Goal: Navigation & Orientation: Find specific page/section

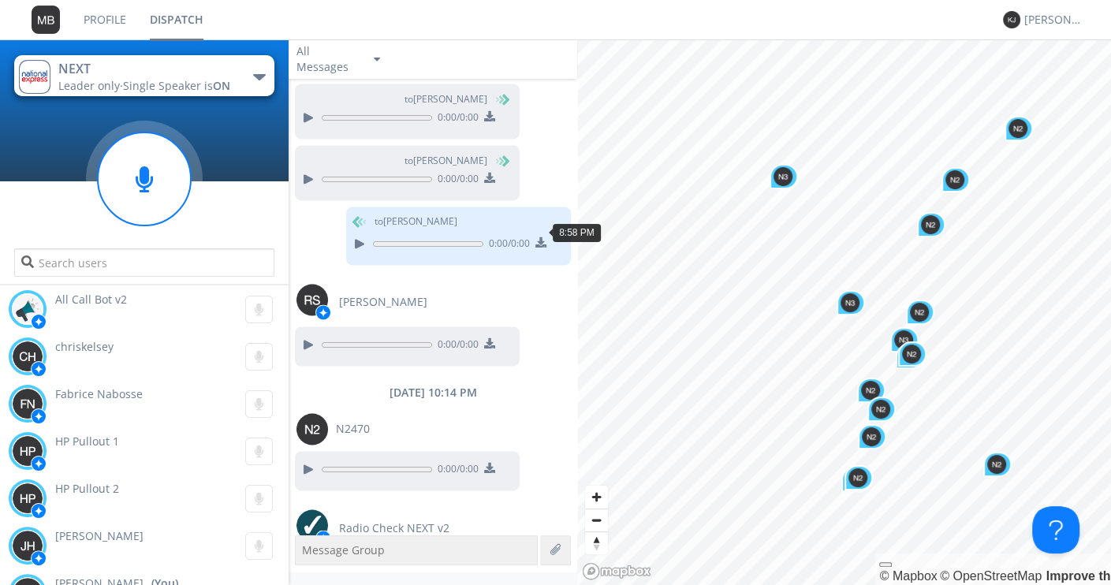
scroll to position [5878, 0]
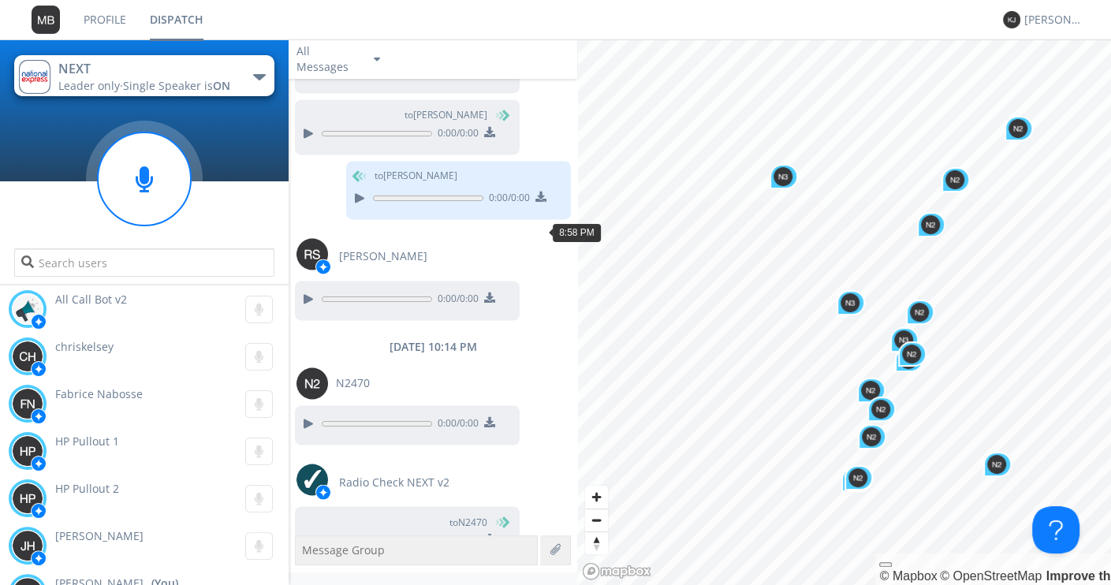
click at [105, 18] on link "Profile" at bounding box center [105, 19] width 66 height 39
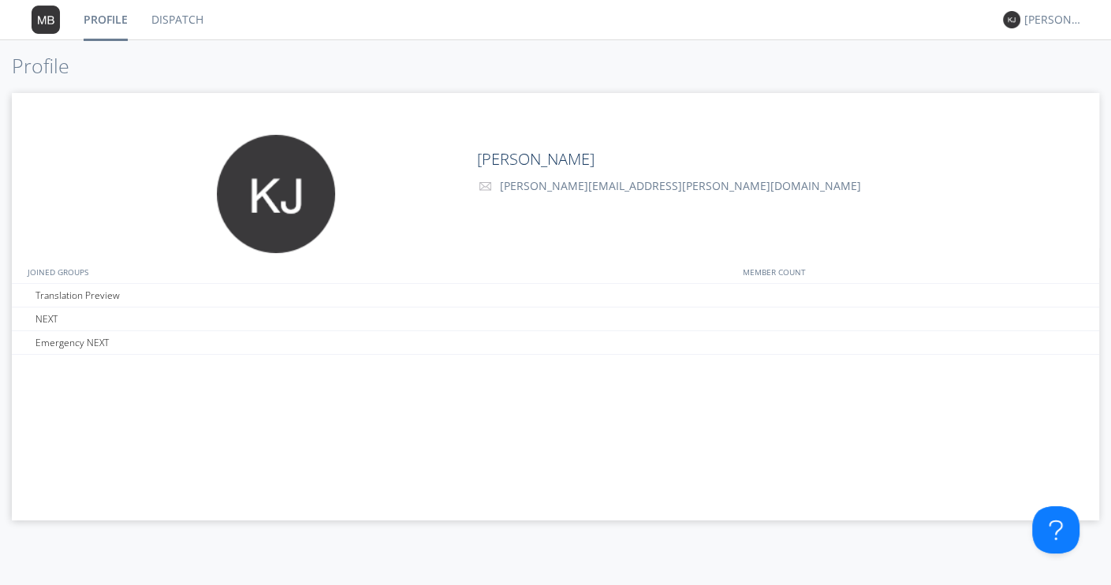
click at [175, 20] on link "Dispatch" at bounding box center [178, 19] width 76 height 39
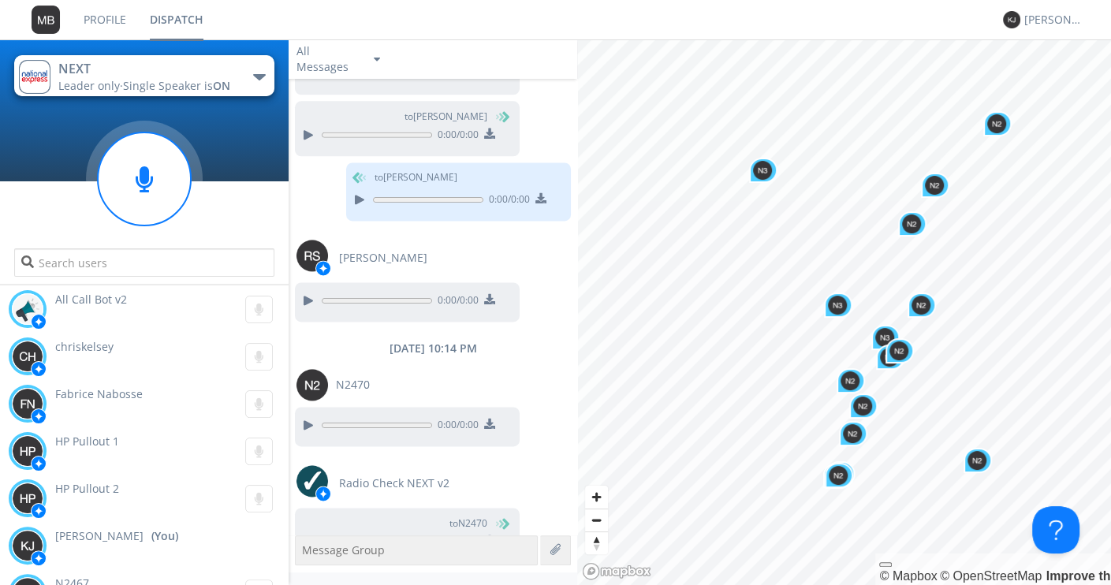
scroll to position [1503, 0]
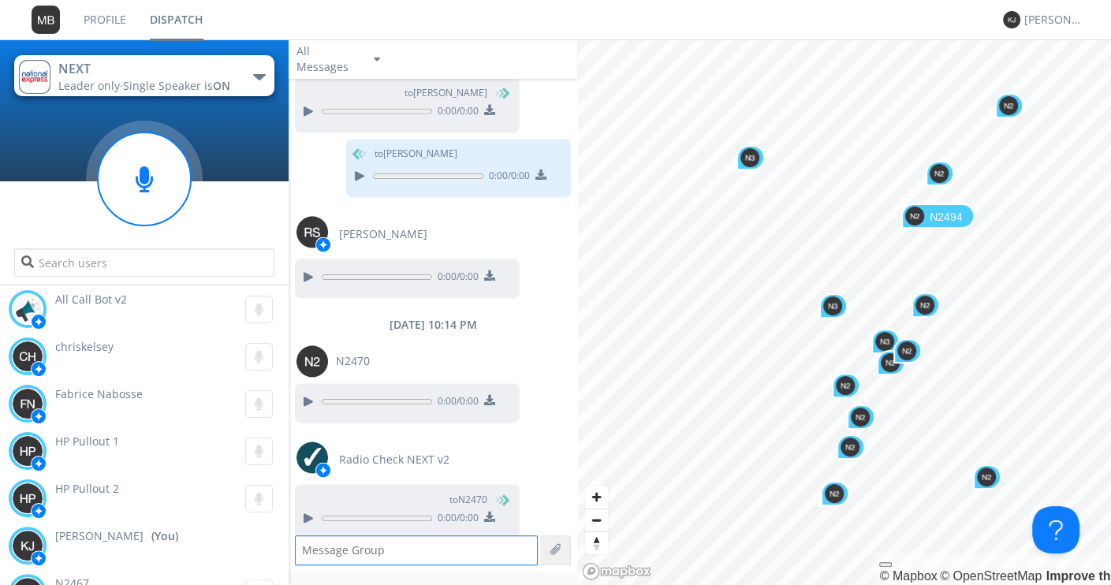
click at [911, 215] on img "Map marker" at bounding box center [914, 216] width 19 height 19
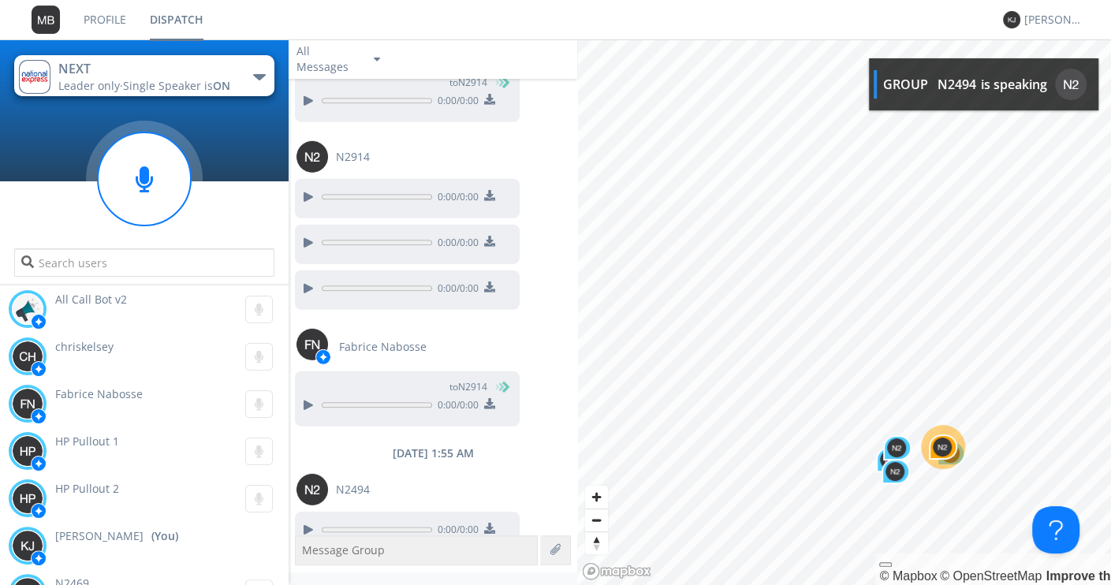
scroll to position [3261, 0]
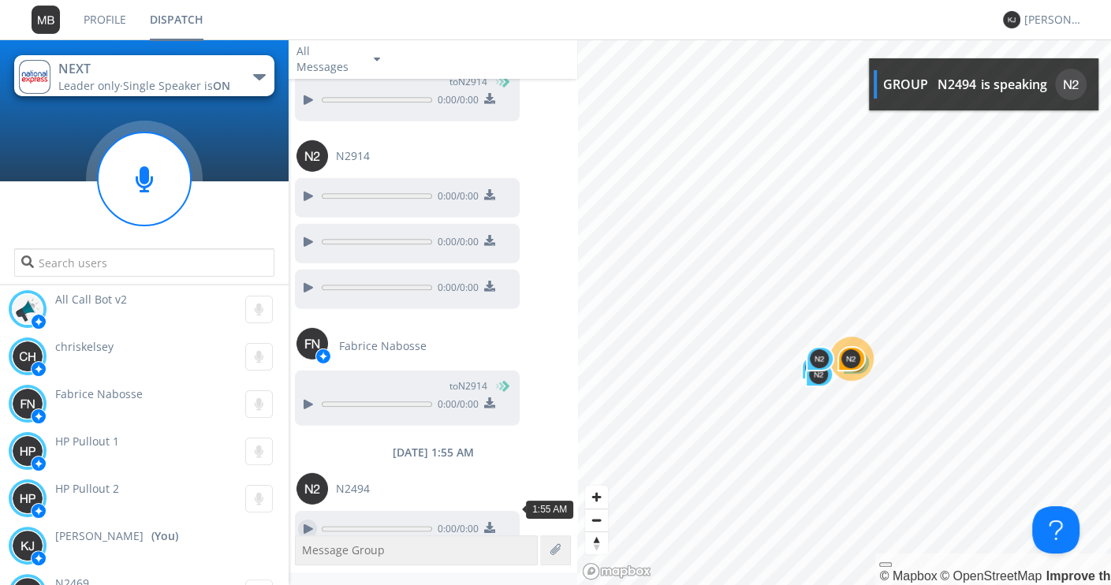
click at [310, 520] on div at bounding box center [307, 529] width 19 height 19
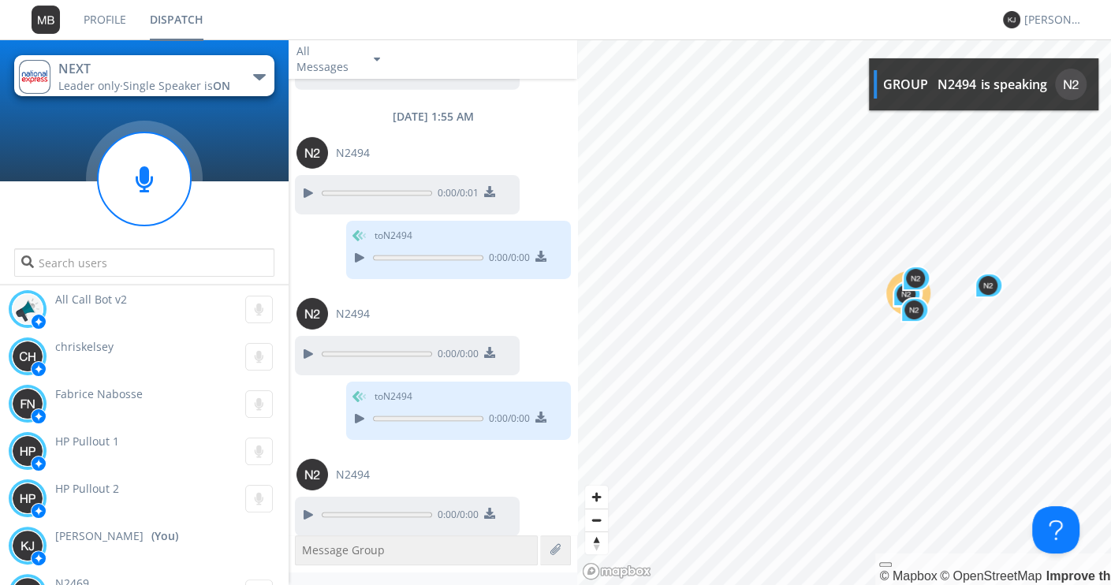
scroll to position [3643, 0]
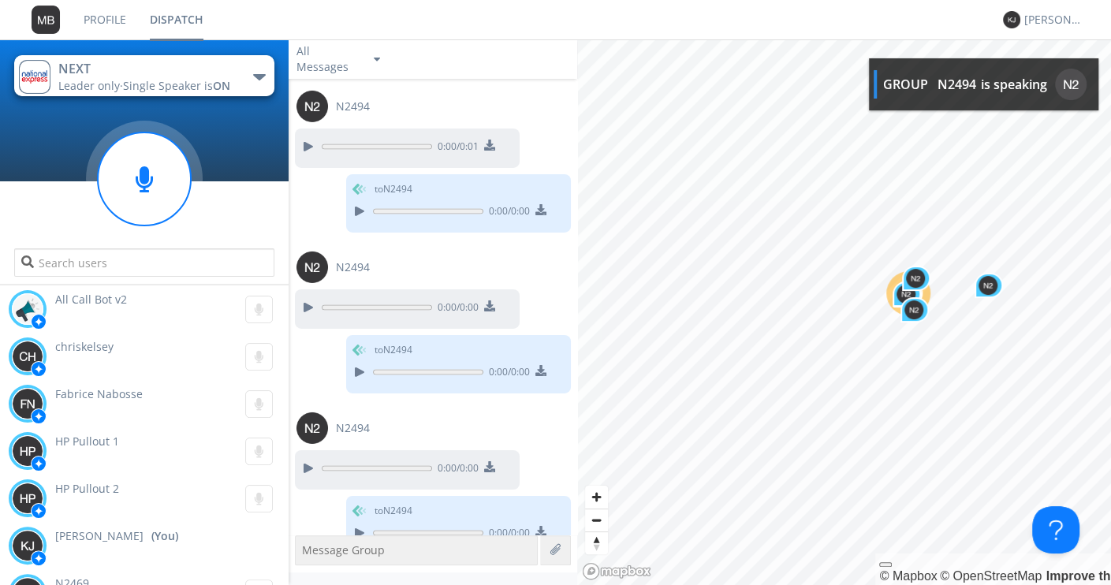
drag, startPoint x: 106, startPoint y: 12, endPoint x: 167, endPoint y: 25, distance: 62.2
click at [106, 13] on link "Profile" at bounding box center [105, 19] width 66 height 39
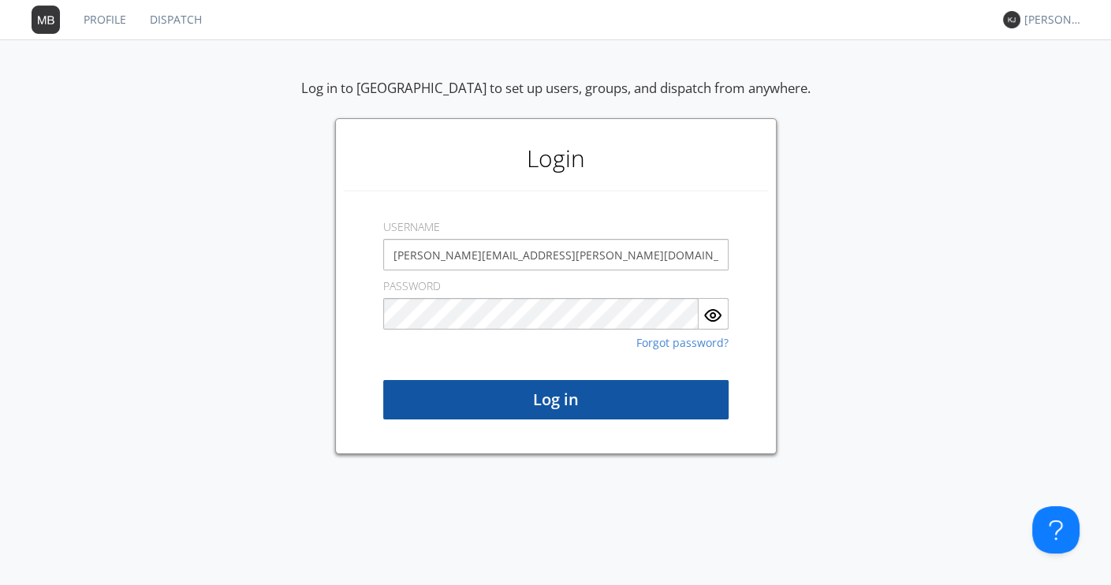
type input "[PERSON_NAME][EMAIL_ADDRESS][PERSON_NAME][DOMAIN_NAME]"
click at [542, 397] on button "Log in" at bounding box center [555, 399] width 345 height 39
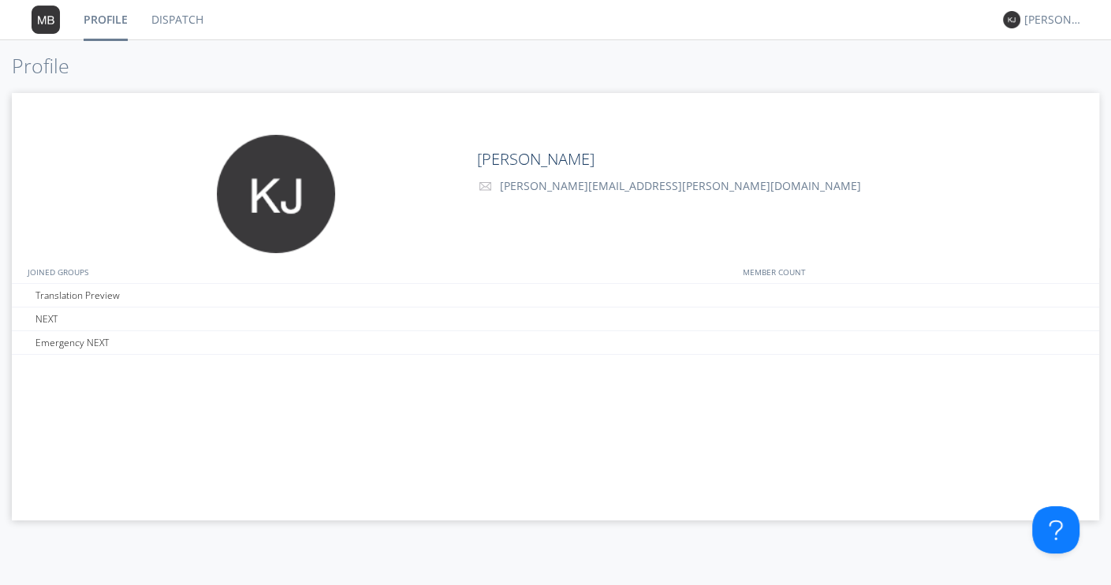
click at [184, 14] on link "Dispatch" at bounding box center [178, 19] width 76 height 39
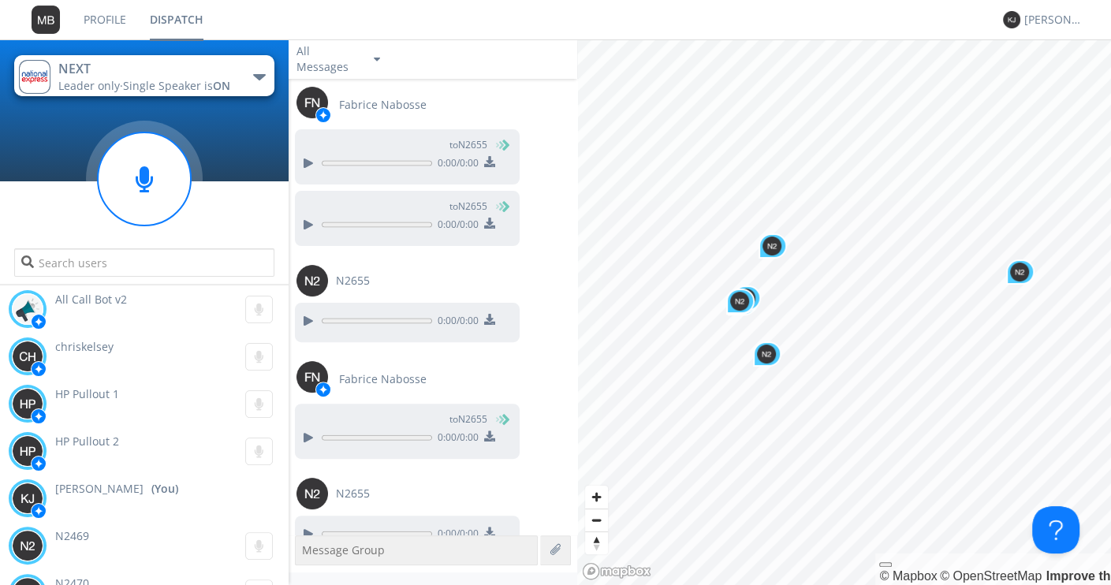
scroll to position [1406, 0]
